Goal: Information Seeking & Learning: Learn about a topic

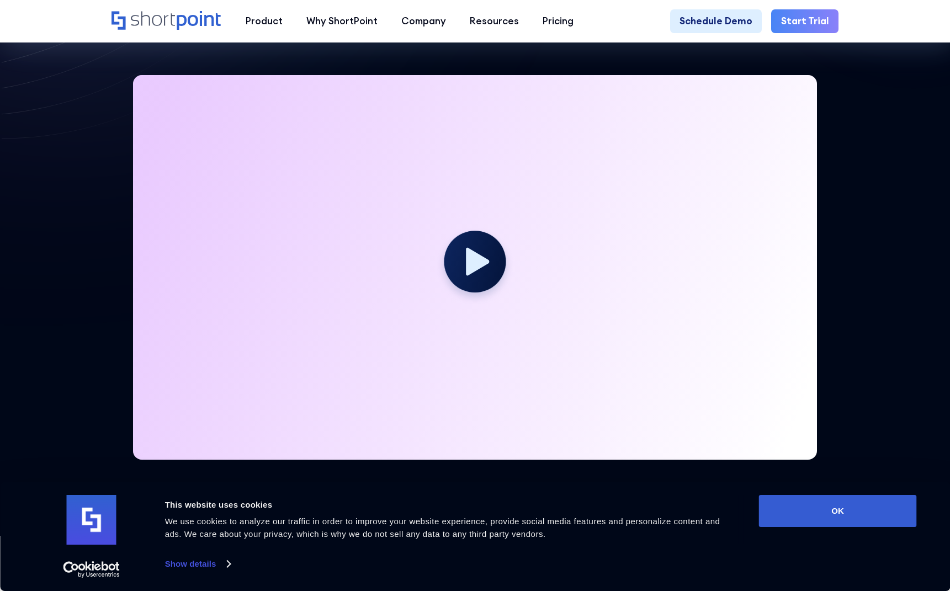
scroll to position [302, 0]
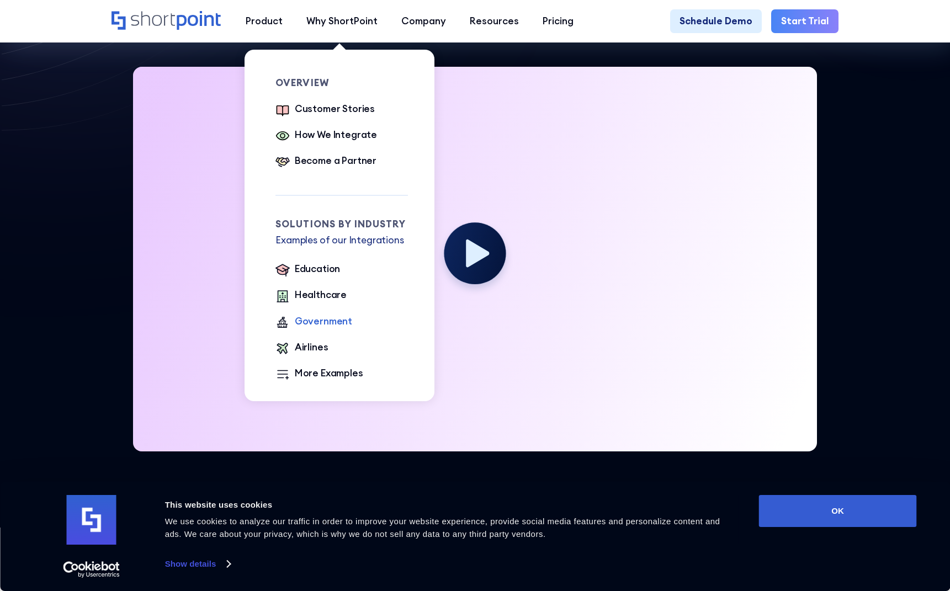
click at [323, 322] on div "Government" at bounding box center [323, 322] width 57 height 14
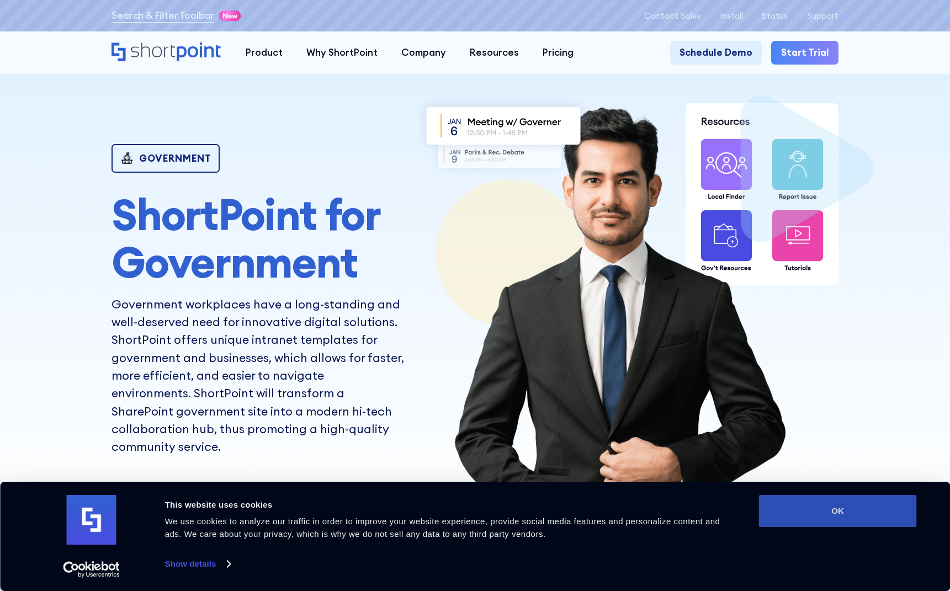
click at [879, 518] on button "OK" at bounding box center [838, 511] width 158 height 32
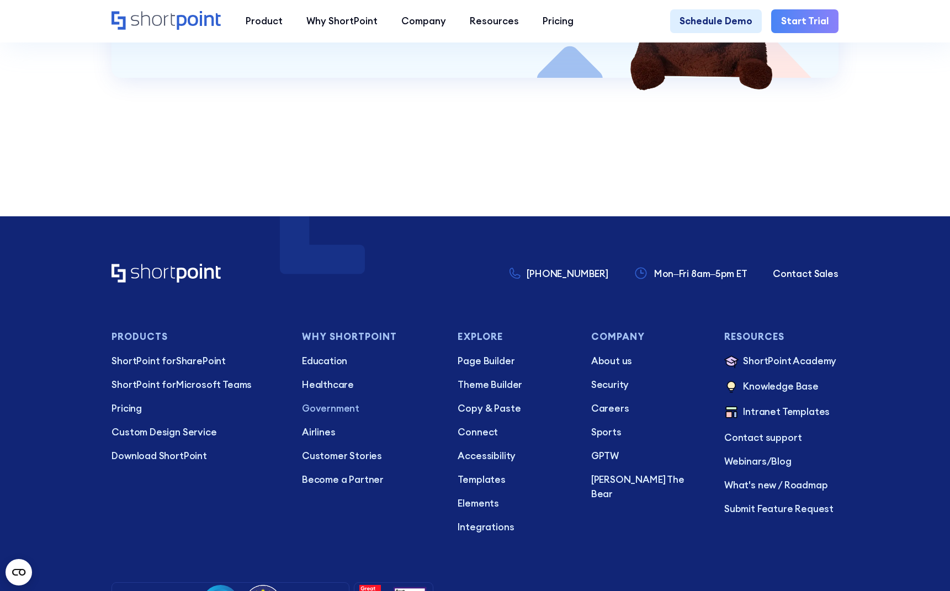
scroll to position [2241, 0]
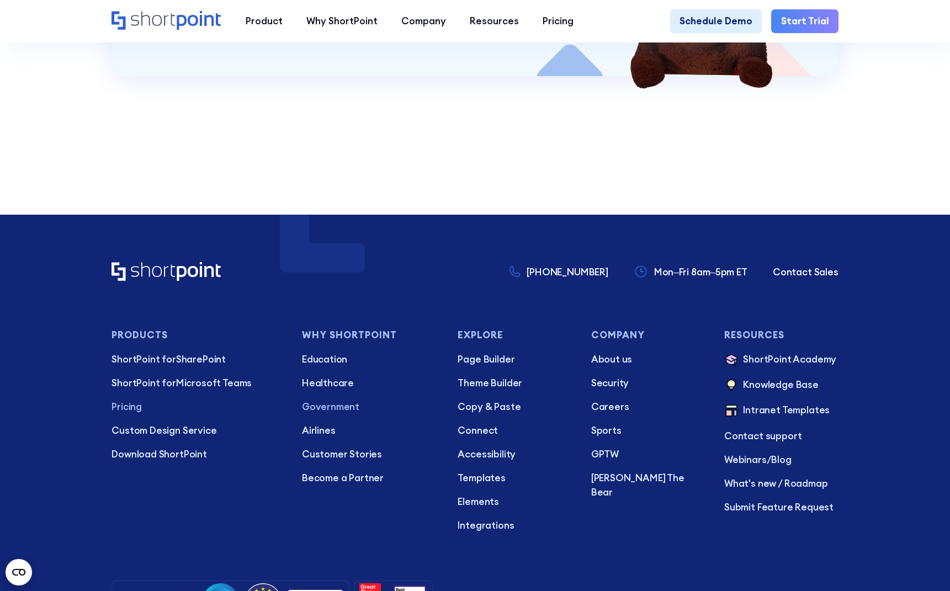
click at [135, 400] on p "Pricing" at bounding box center [196, 407] width 171 height 14
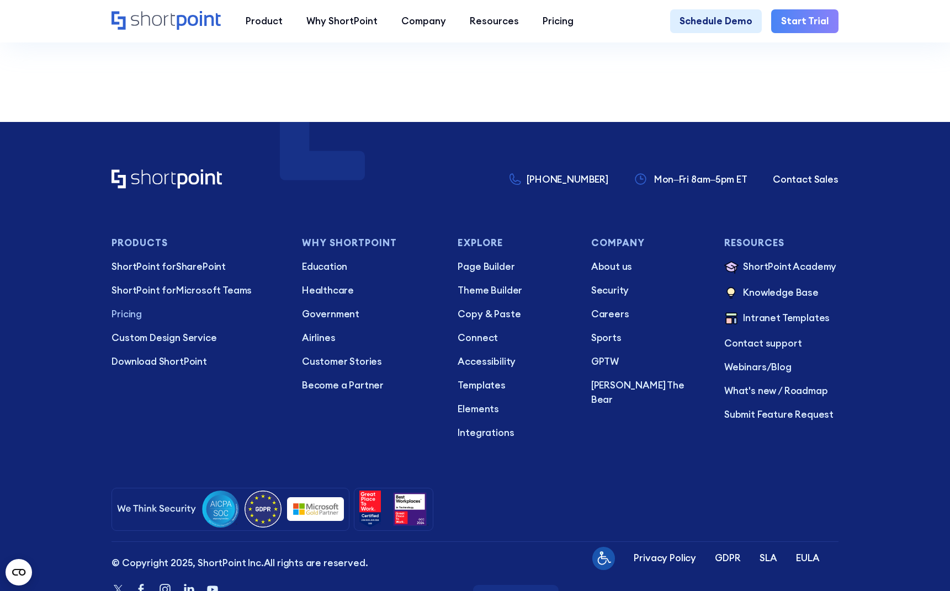
scroll to position [2855, 0]
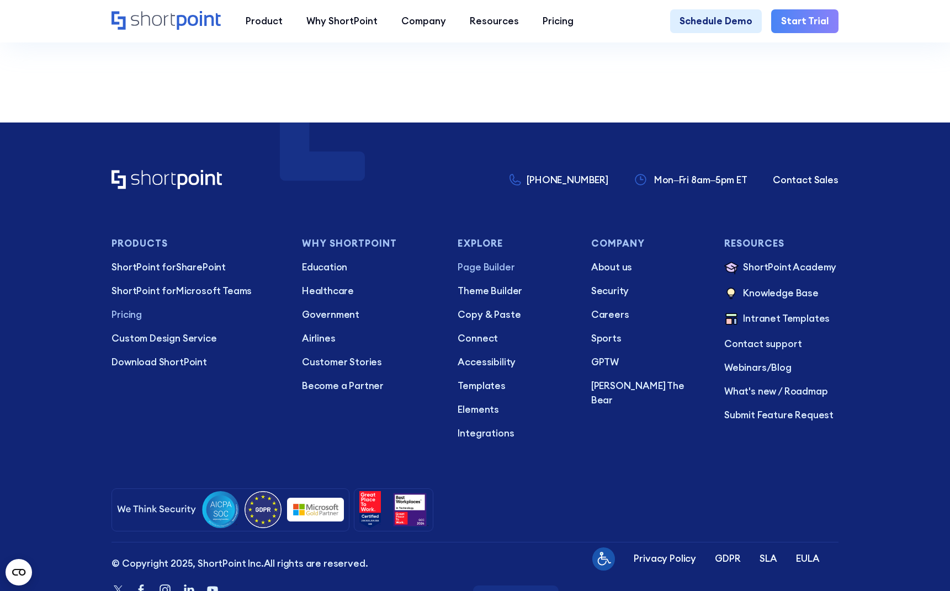
click at [484, 260] on p "Page Builder" at bounding box center [515, 267] width 114 height 14
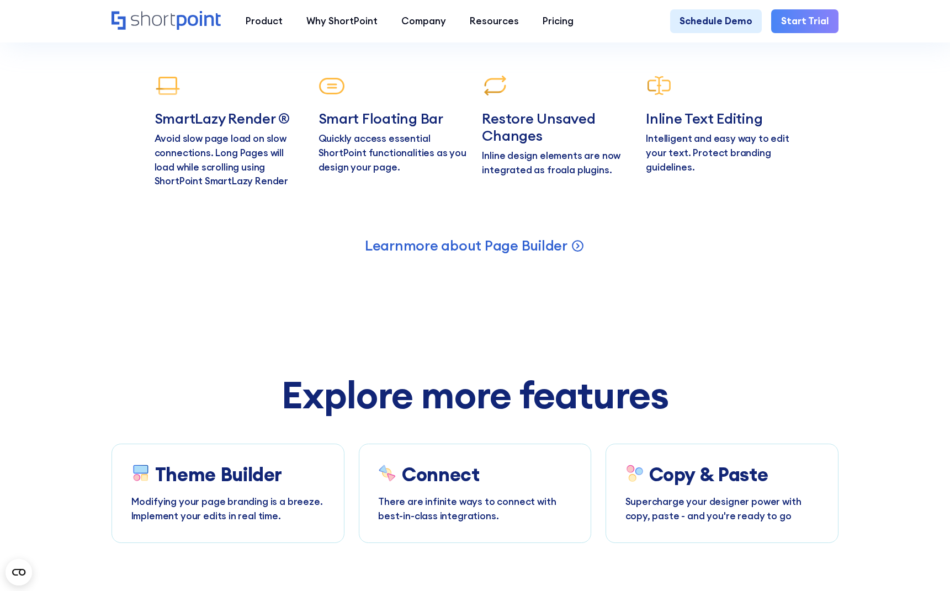
scroll to position [5394, 0]
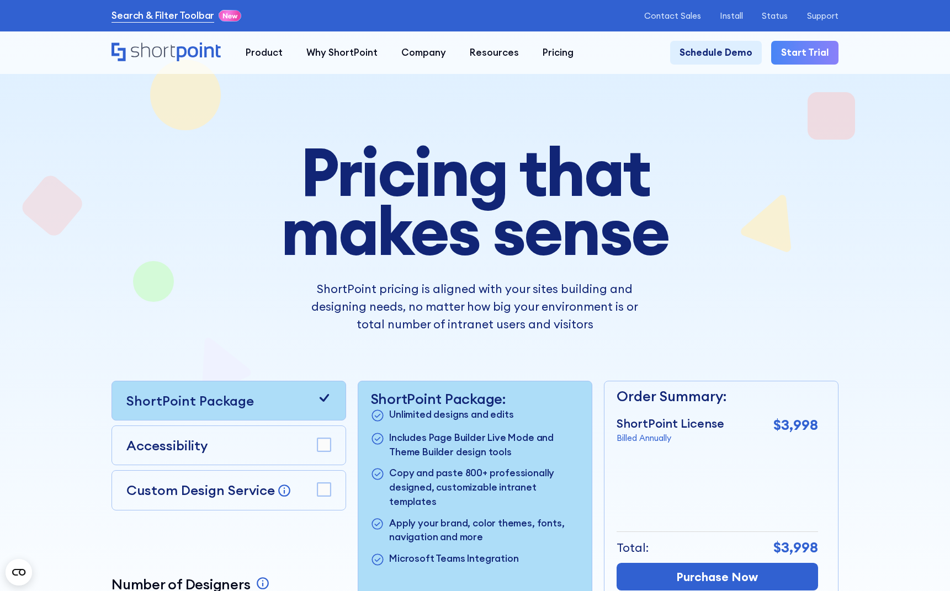
click at [177, 20] on link "Search & Filter Toolbar" at bounding box center [162, 16] width 103 height 14
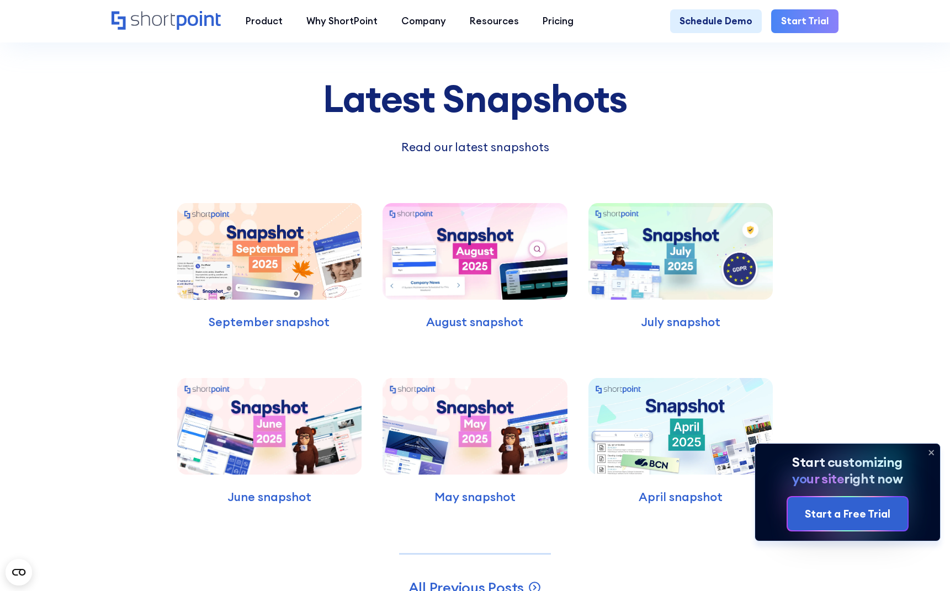
scroll to position [3209, 0]
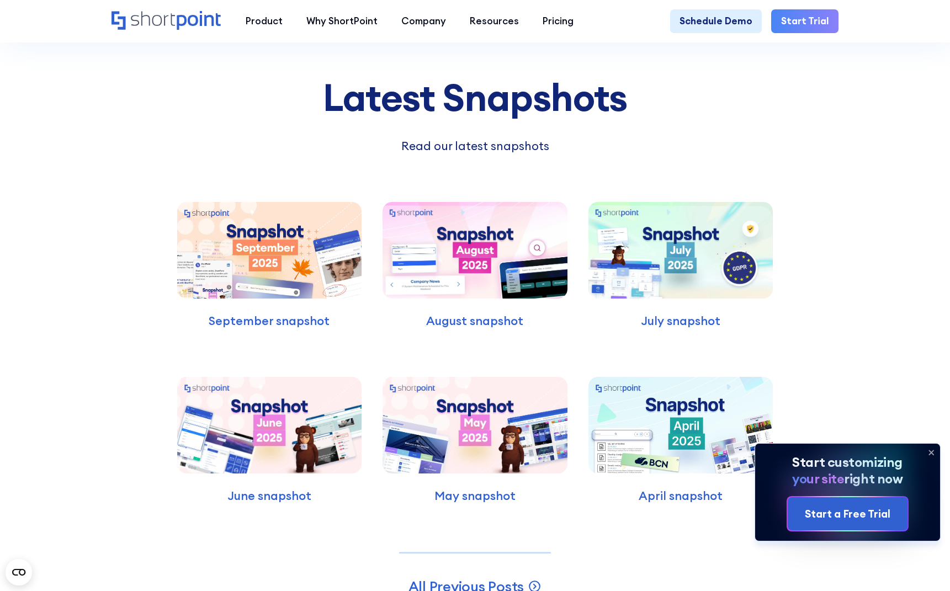
click at [254, 244] on img at bounding box center [269, 250] width 184 height 97
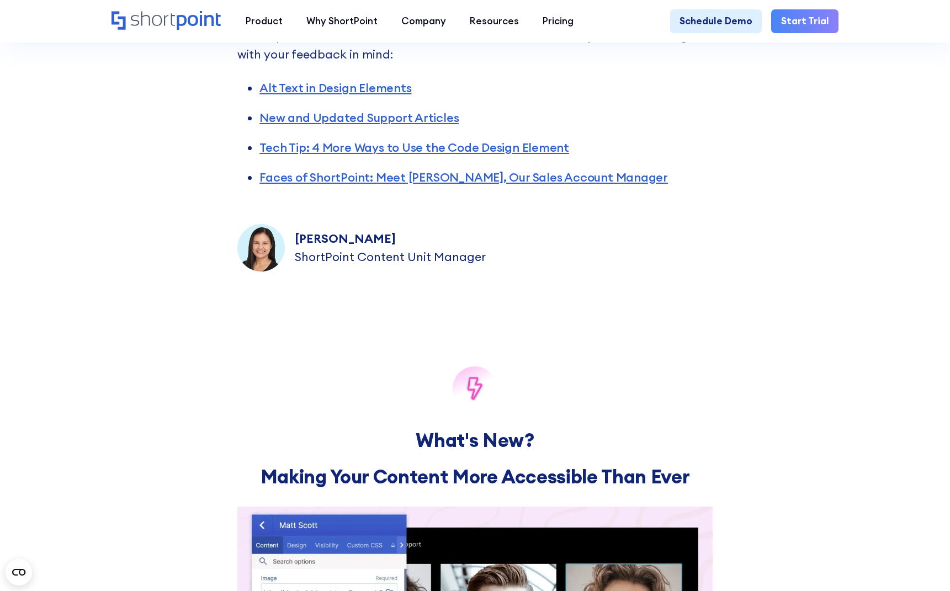
scroll to position [514, 0]
